Goal: Information Seeking & Learning: Learn about a topic

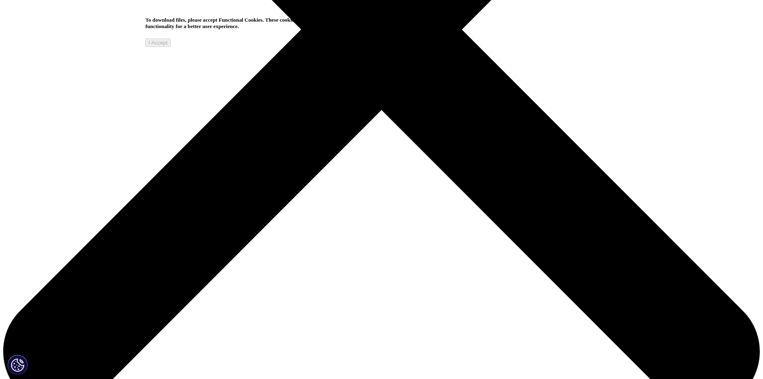
scroll to position [561, 0]
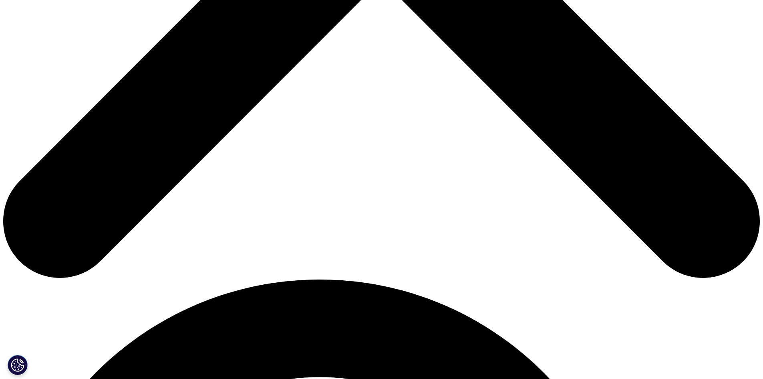
scroll to position [481, 0]
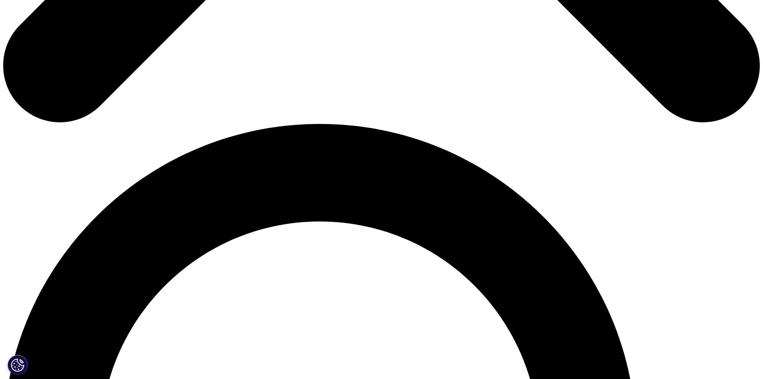
scroll to position [561, 0]
